Goal: Information Seeking & Learning: Learn about a topic

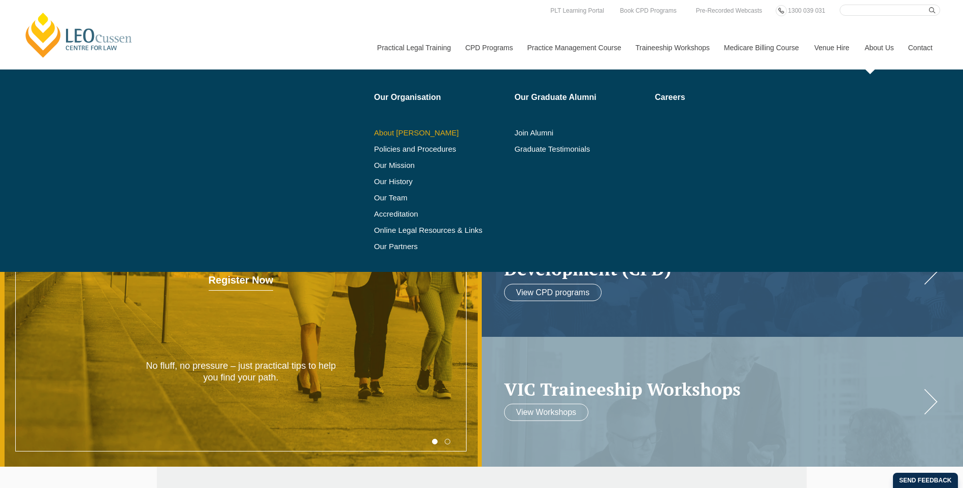
click at [396, 130] on link "About [PERSON_NAME]" at bounding box center [441, 133] width 134 height 8
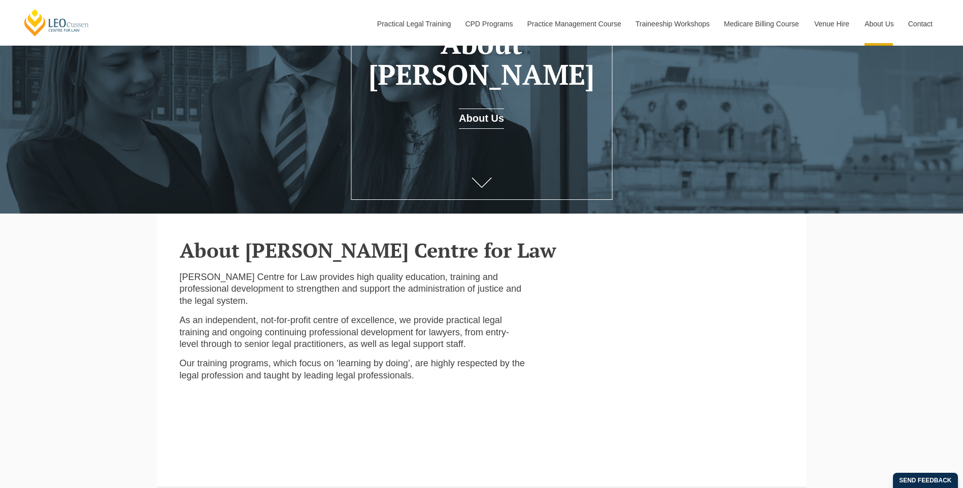
scroll to position [203, 0]
